Goal: Task Accomplishment & Management: Complete application form

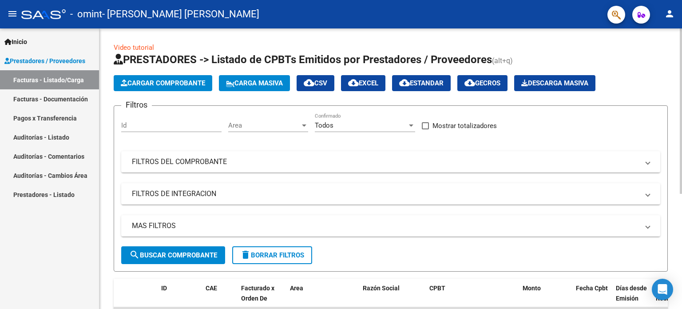
click at [652, 82] on div "Cargar Comprobante Carga Masiva cloud_download CSV cloud_download EXCEL cloud_d…" at bounding box center [391, 83] width 554 height 16
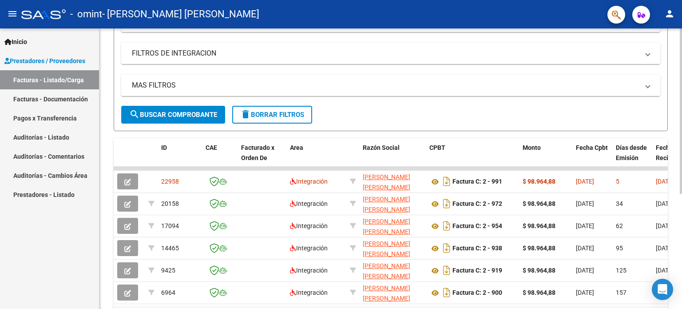
scroll to position [142, 0]
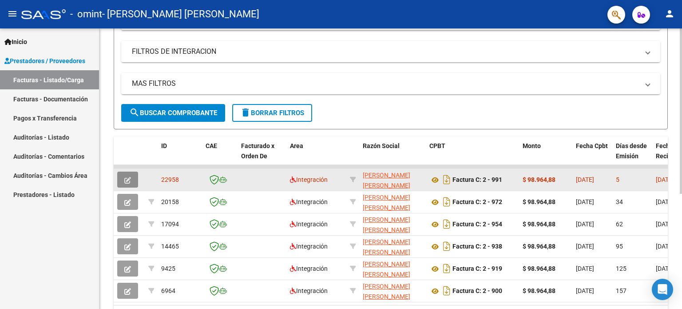
click at [129, 179] on icon "button" at bounding box center [127, 180] width 7 height 7
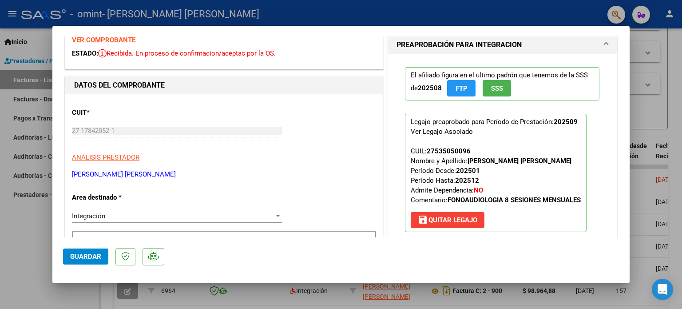
scroll to position [0, 0]
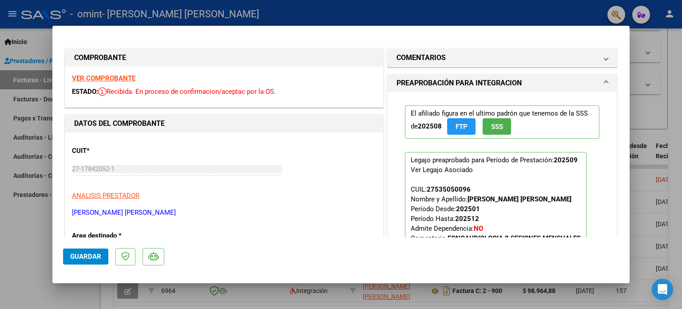
click at [678, 53] on div at bounding box center [341, 154] width 682 height 309
type input "$ 0,00"
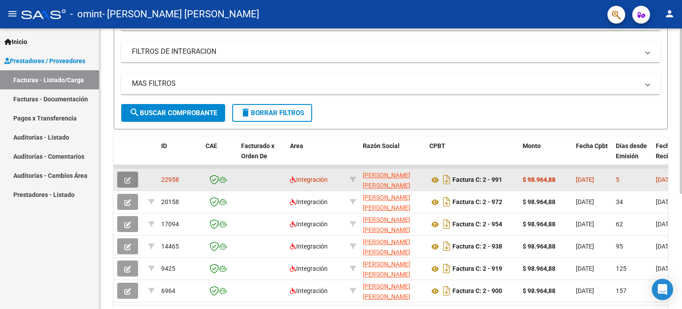
click at [128, 181] on icon "button" at bounding box center [127, 180] width 7 height 7
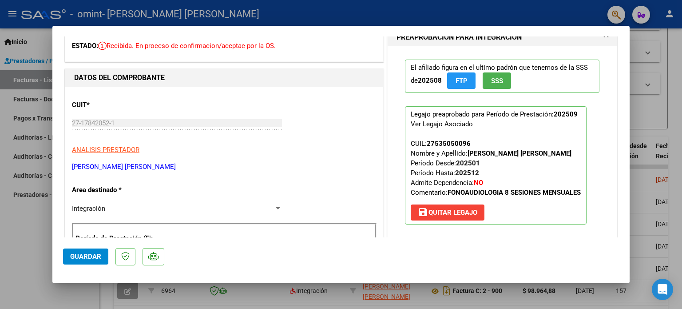
scroll to position [48, 0]
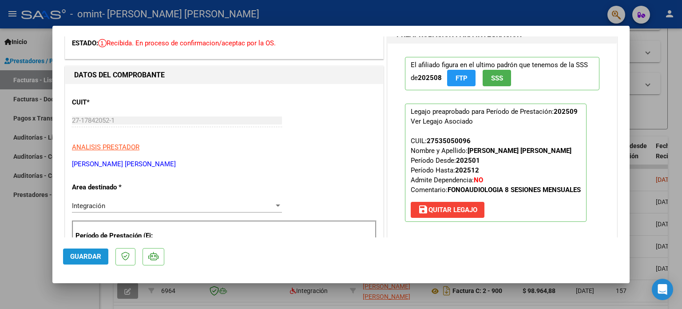
click at [83, 255] on span "Guardar" at bounding box center [85, 256] width 31 height 8
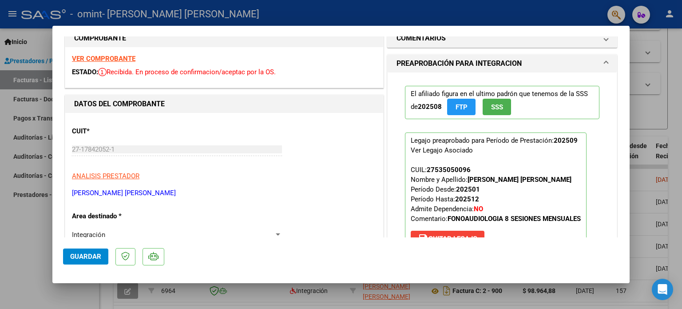
scroll to position [0, 0]
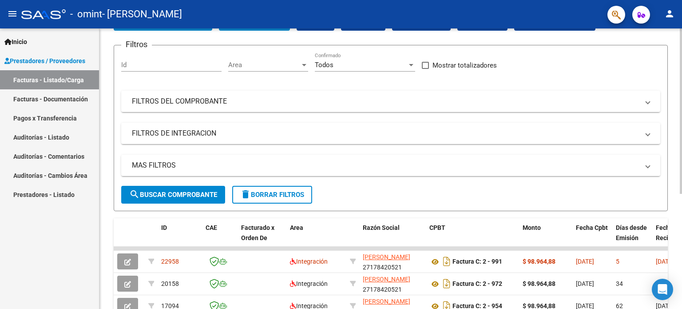
scroll to position [80, 0]
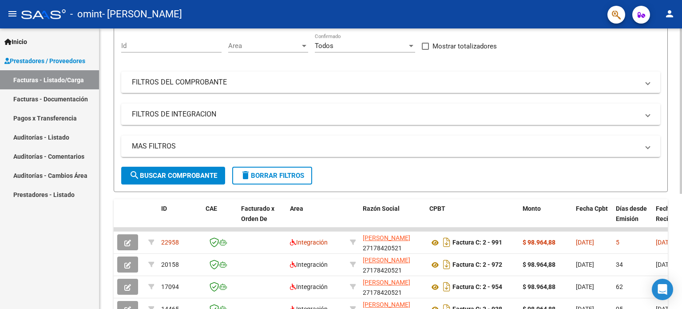
click at [677, 140] on div "Video tutorial PRESTADORES -> Listado de CPBTs Emitidos por Prestadores / Prove…" at bounding box center [392, 184] width 585 height 470
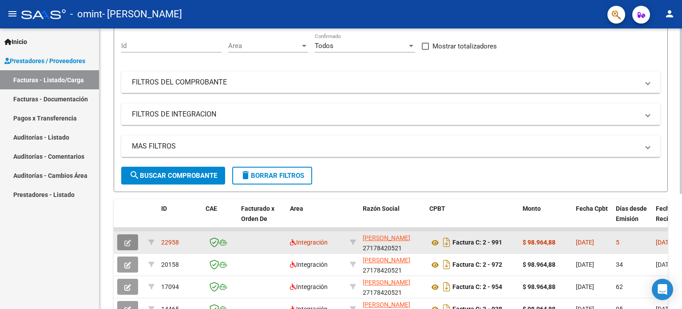
click at [134, 238] on button "button" at bounding box center [127, 242] width 21 height 16
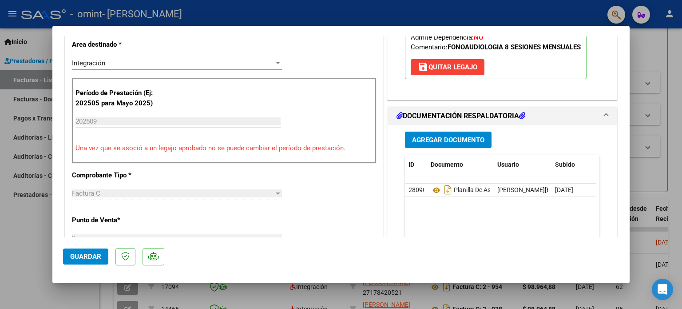
scroll to position [192, 0]
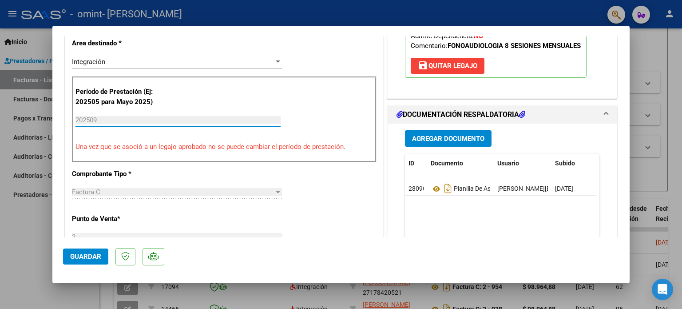
click at [80, 118] on input "202509" at bounding box center [178, 120] width 205 height 8
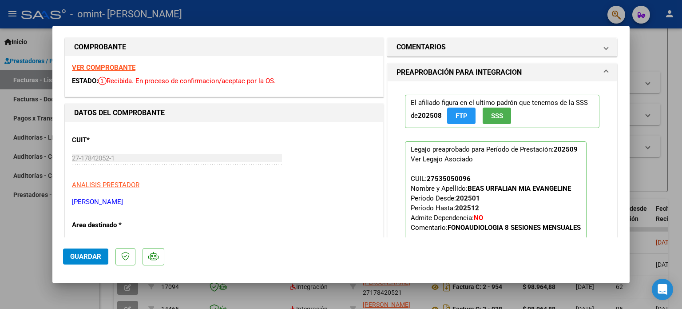
scroll to position [0, 0]
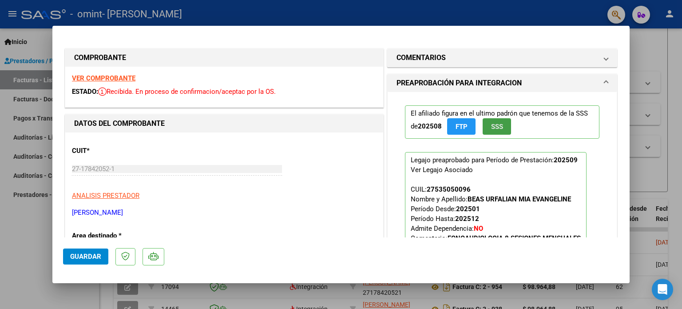
click at [491, 125] on span "SSS" at bounding box center [497, 127] width 12 height 8
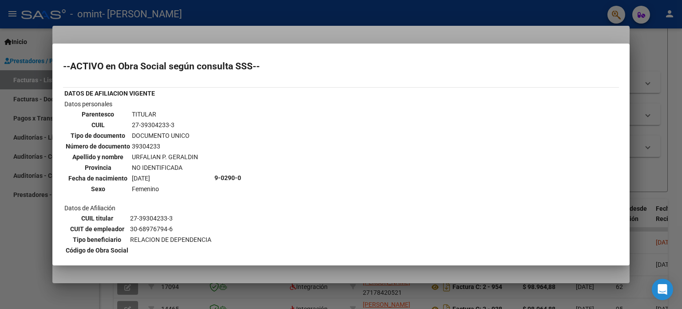
click at [676, 52] on div at bounding box center [341, 154] width 682 height 309
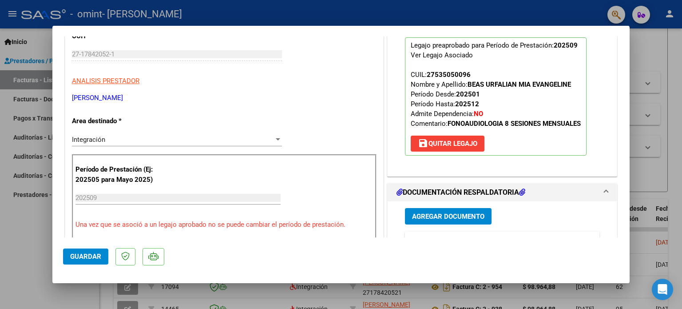
scroll to position [167, 0]
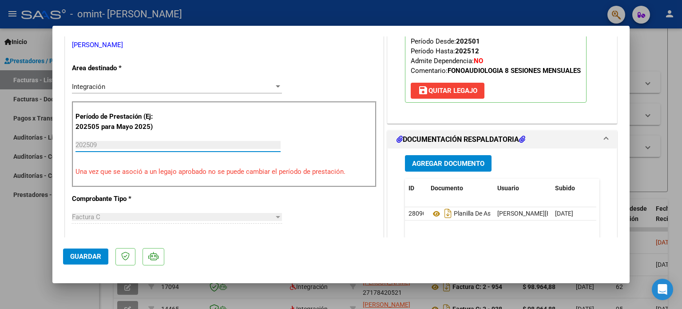
click at [77, 144] on input "202509" at bounding box center [178, 145] width 205 height 8
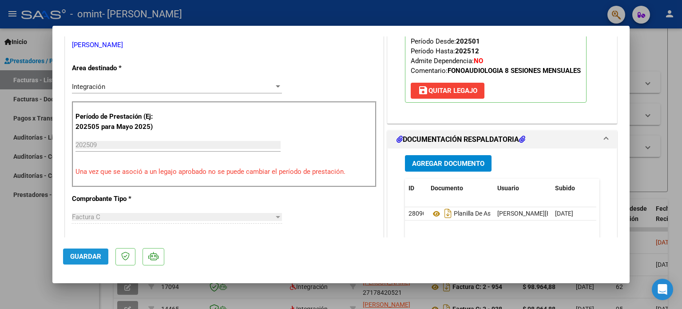
click at [85, 258] on span "Guardar" at bounding box center [85, 256] width 31 height 8
click at [674, 98] on div at bounding box center [341, 154] width 682 height 309
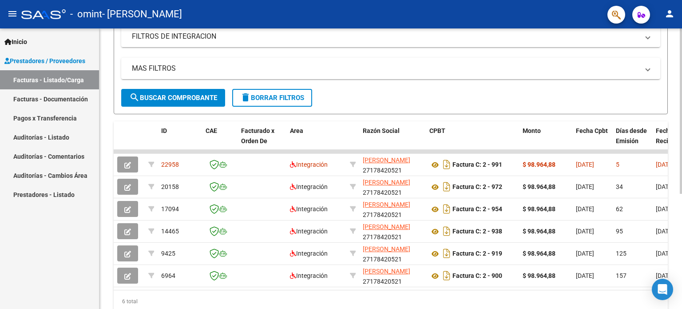
scroll to position [195, 0]
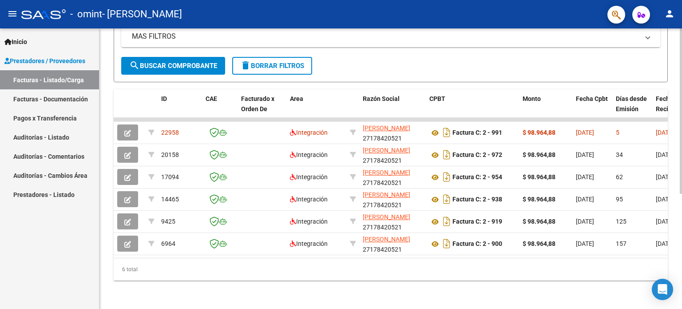
click at [682, 195] on div at bounding box center [681, 226] width 2 height 165
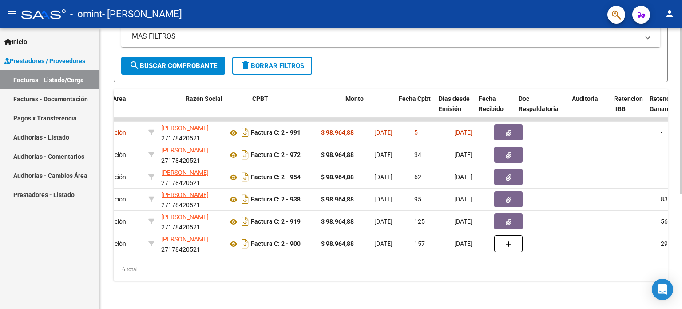
scroll to position [0, 154]
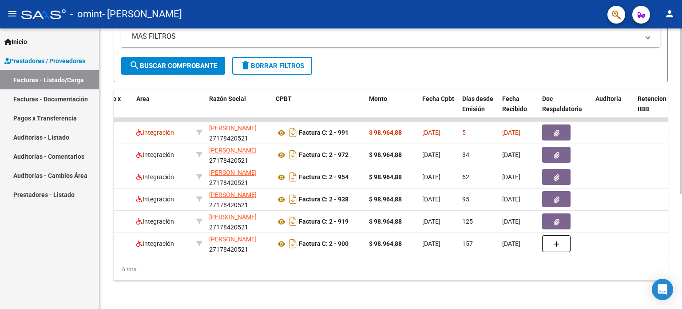
click at [118, 250] on datatable-body "22958 Integración [PERSON_NAME] 27178420521 Factura C: 2 - 991 $ 98.964,88 [DAT…" at bounding box center [391, 188] width 554 height 140
click at [116, 251] on datatable-body "22958 Integración [PERSON_NAME] 27178420521 Factura C: 2 - 991 $ 98.964,88 [DAT…" at bounding box center [391, 188] width 554 height 140
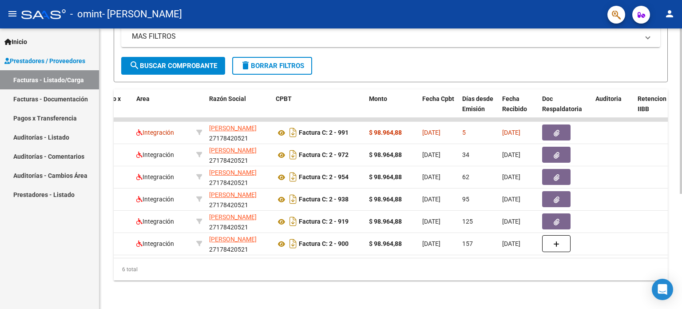
click at [116, 251] on datatable-body "22958 Integración [PERSON_NAME] 27178420521 Factura C: 2 - 991 $ 98.964,88 [DAT…" at bounding box center [391, 188] width 554 height 140
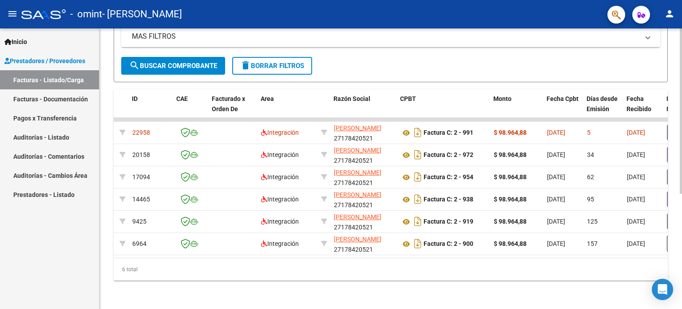
scroll to position [0, 12]
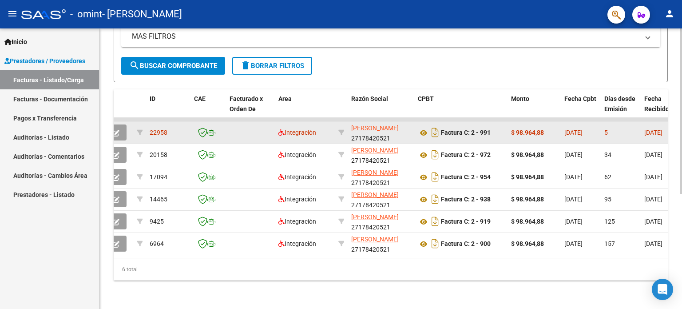
click at [136, 124] on datatable-body-cell at bounding box center [139, 133] width 13 height 22
click at [115, 132] on button "button" at bounding box center [116, 132] width 21 height 16
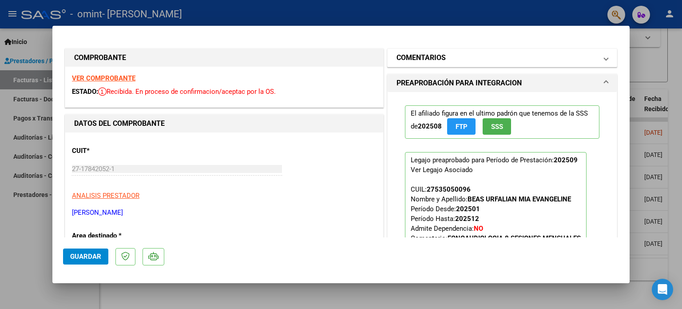
click at [547, 58] on mat-panel-title "COMENTARIOS" at bounding box center [497, 57] width 201 height 11
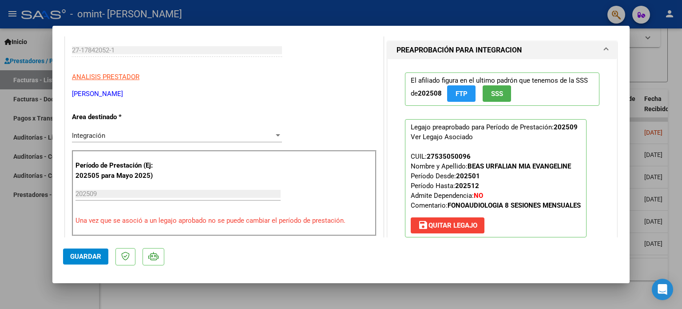
scroll to position [124, 0]
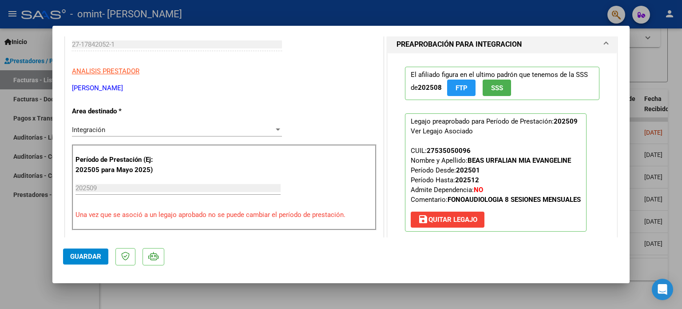
click at [602, 42] on mat-expansion-panel-header "PREAPROBACIÓN PARA INTEGRACION" at bounding box center [502, 45] width 229 height 18
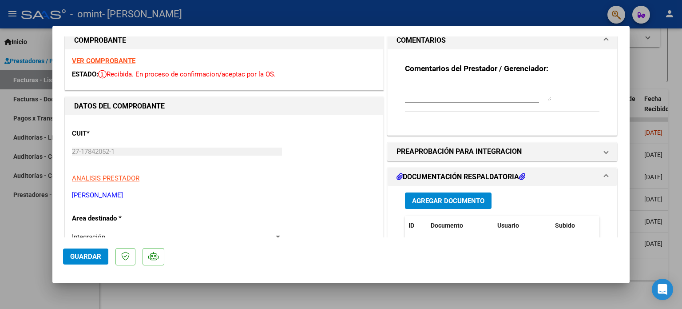
scroll to position [0, 0]
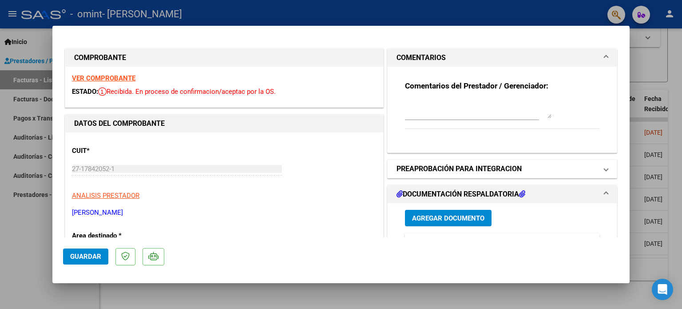
click at [605, 170] on span at bounding box center [607, 168] width 4 height 11
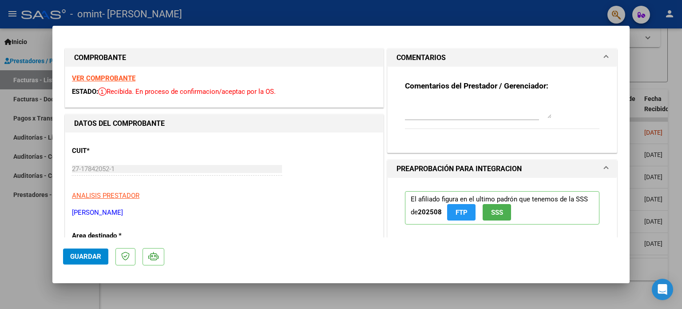
click at [620, 168] on mat-dialog-content "COMPROBANTE VER COMPROBANTE ESTADO: Recibida. En proceso de confirmacion/acepta…" at bounding box center [341, 136] width 578 height 201
click at [76, 254] on span "Guardar" at bounding box center [85, 256] width 31 height 8
click at [675, 83] on div at bounding box center [341, 154] width 682 height 309
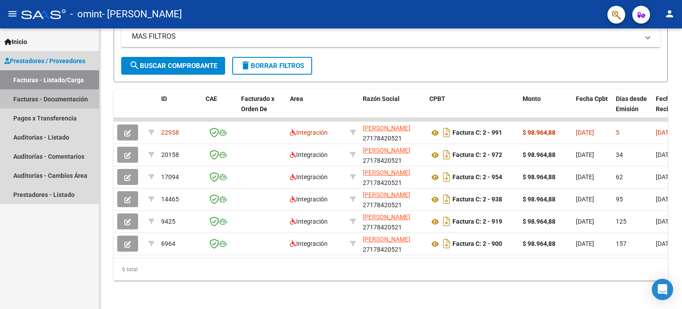
click at [78, 98] on link "Facturas - Documentación" at bounding box center [49, 98] width 99 height 19
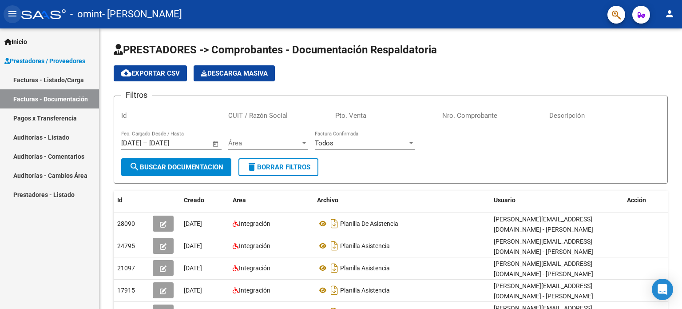
click at [14, 12] on mat-icon "menu" at bounding box center [12, 13] width 11 height 11
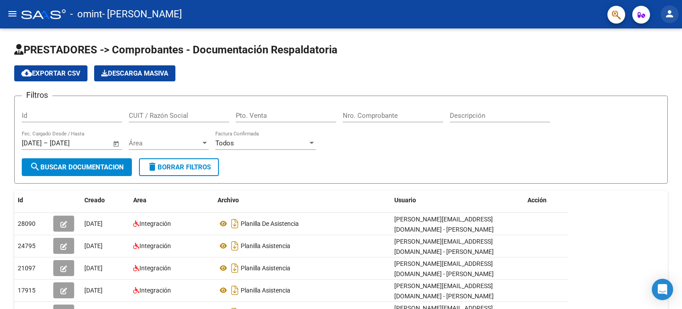
click at [669, 11] on mat-icon "person" at bounding box center [670, 13] width 11 height 11
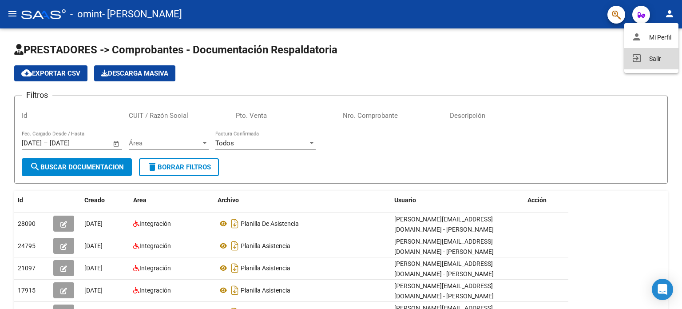
click at [654, 58] on button "exit_to_app Salir" at bounding box center [652, 58] width 54 height 21
